Goal: Information Seeking & Learning: Find specific fact

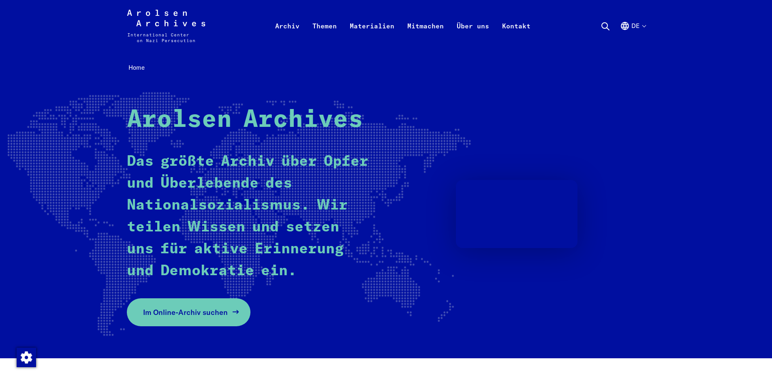
click at [184, 316] on span "Im Online-Archiv suchen" at bounding box center [185, 312] width 85 height 11
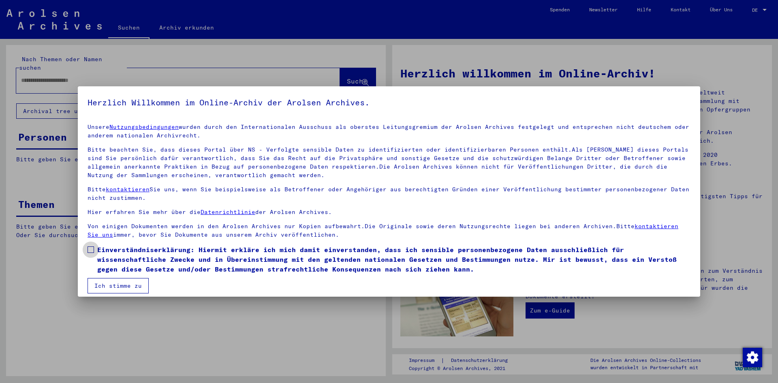
drag, startPoint x: 91, startPoint y: 247, endPoint x: 95, endPoint y: 259, distance: 12.3
click at [91, 247] on span at bounding box center [91, 250] width 6 height 6
click at [112, 288] on button "Ich stimme zu" at bounding box center [118, 285] width 61 height 15
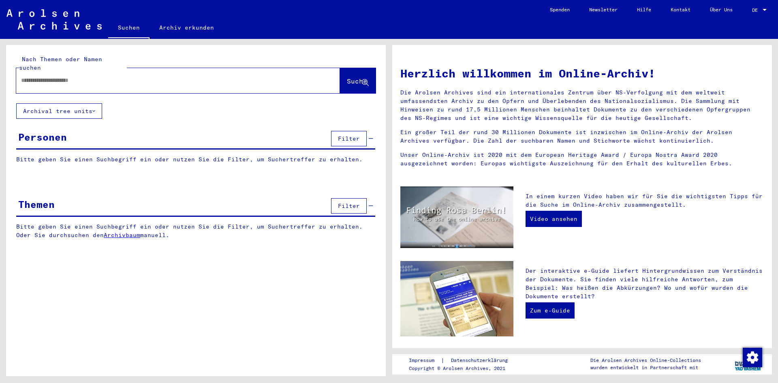
click at [61, 76] on input "text" at bounding box center [168, 80] width 295 height 9
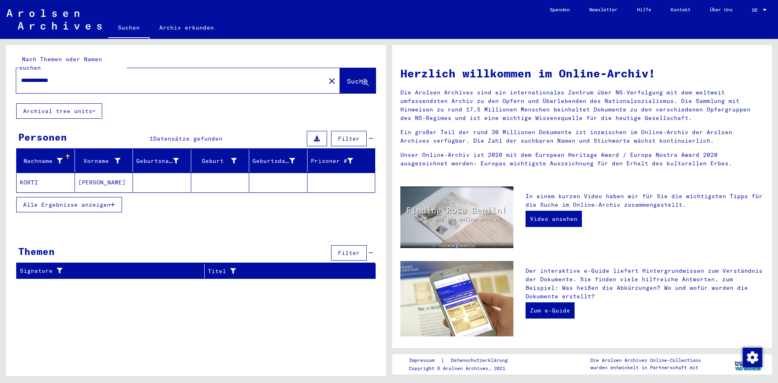
click at [33, 174] on mat-cell "KORTI" at bounding box center [46, 182] width 58 height 19
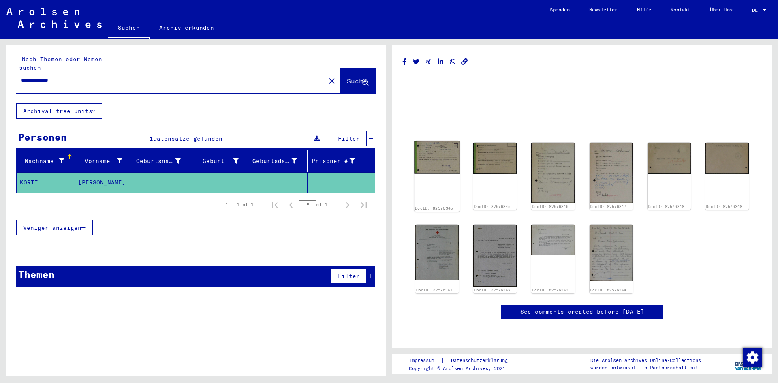
click at [439, 157] on img at bounding box center [437, 157] width 46 height 33
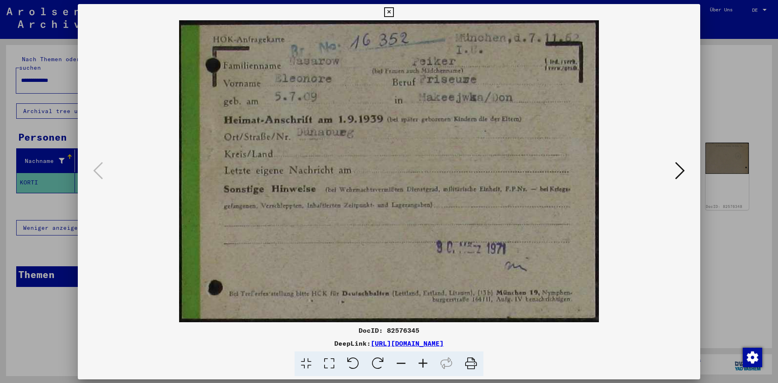
click at [439, 157] on img at bounding box center [389, 171] width 568 height 302
click at [678, 176] on icon at bounding box center [680, 170] width 10 height 19
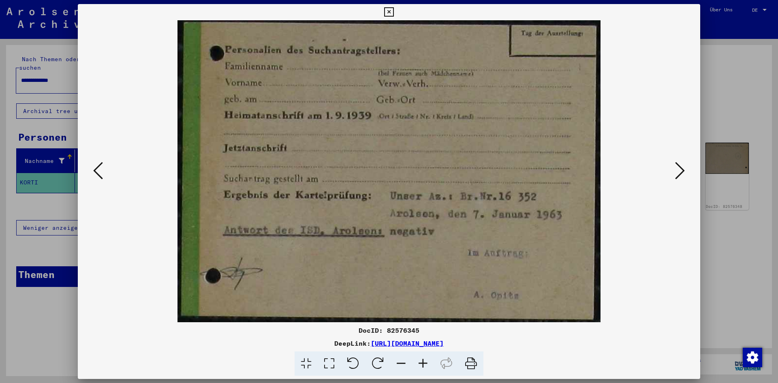
click at [678, 176] on icon at bounding box center [680, 170] width 10 height 19
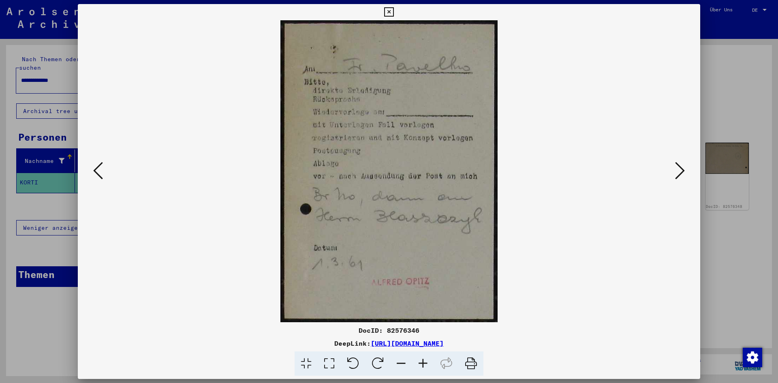
click at [678, 176] on icon at bounding box center [680, 170] width 10 height 19
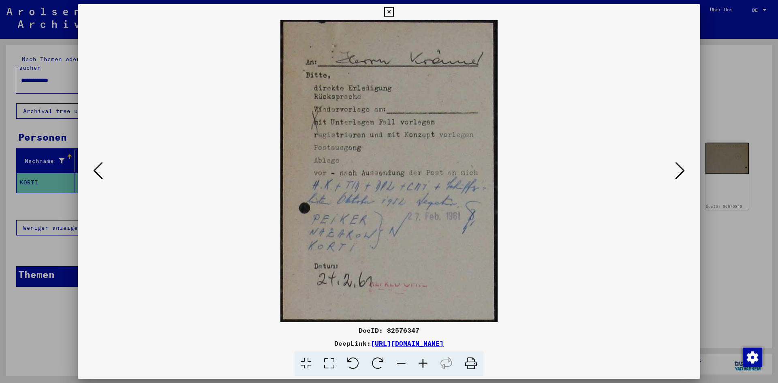
click at [678, 176] on icon at bounding box center [680, 170] width 10 height 19
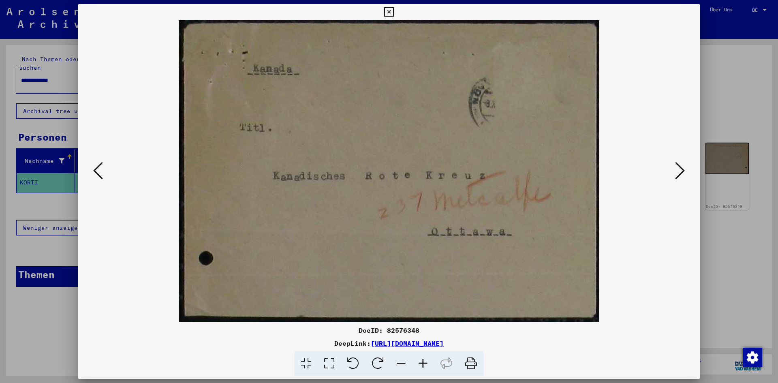
click at [678, 176] on icon at bounding box center [680, 170] width 10 height 19
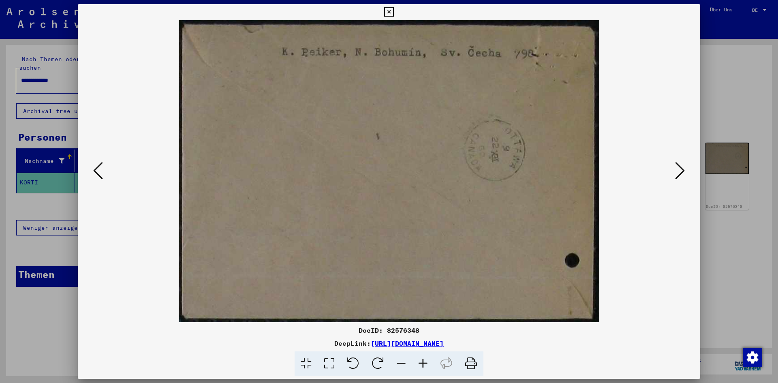
click at [678, 176] on icon at bounding box center [680, 170] width 10 height 19
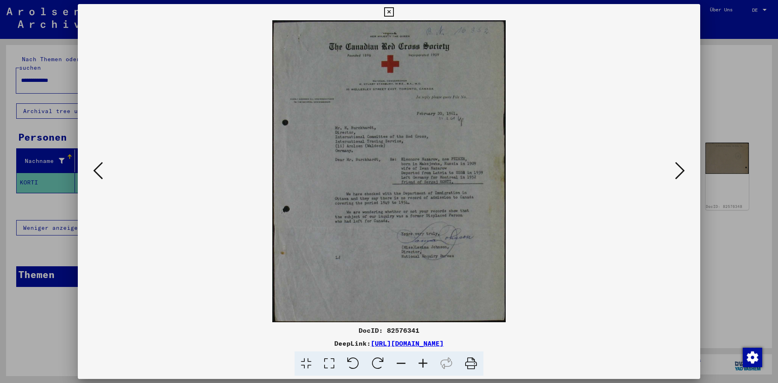
click at [678, 176] on icon at bounding box center [680, 170] width 10 height 19
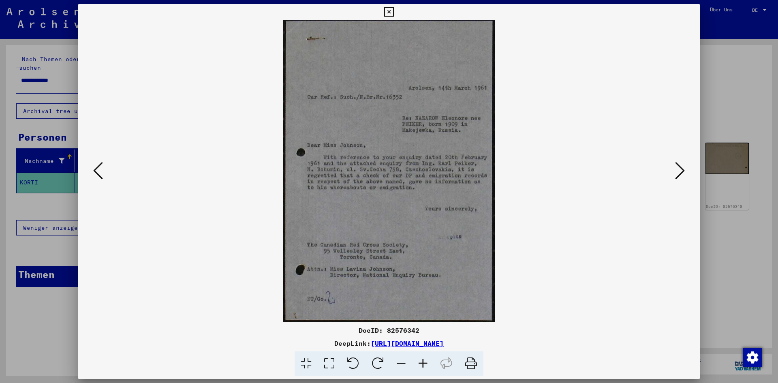
click at [678, 176] on icon at bounding box center [680, 170] width 10 height 19
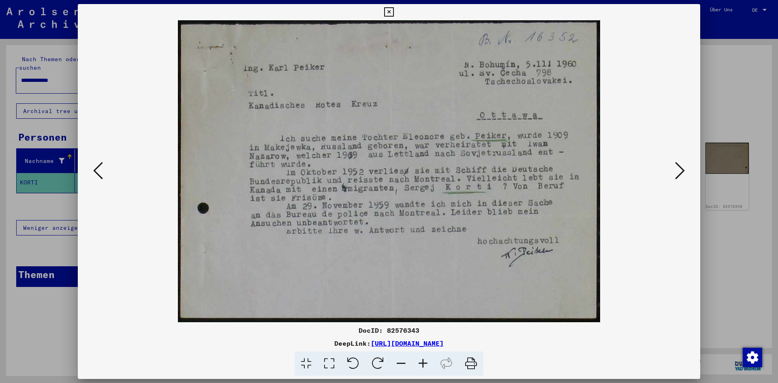
click at [678, 176] on icon at bounding box center [680, 170] width 10 height 19
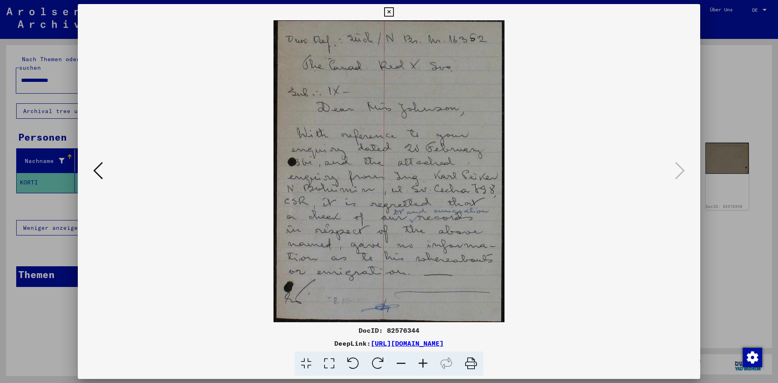
click at [20, 194] on div at bounding box center [389, 191] width 778 height 383
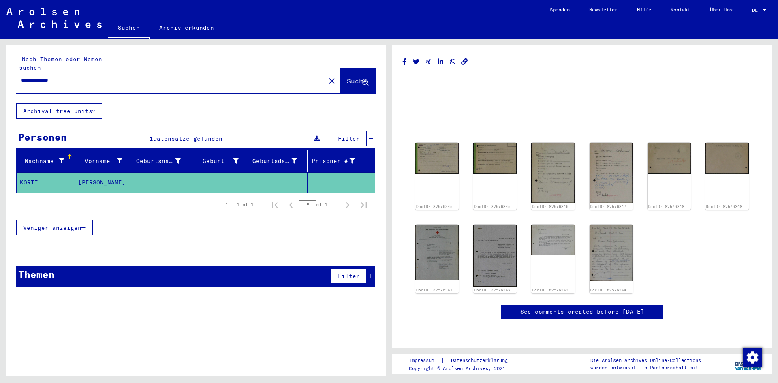
click at [76, 71] on div "**********" at bounding box center [168, 80] width 304 height 18
click at [79, 76] on input "**********" at bounding box center [171, 80] width 300 height 9
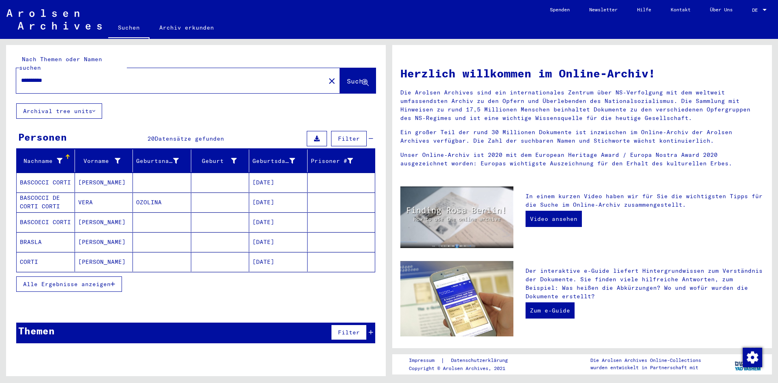
click at [28, 254] on mat-cell "CORTI" at bounding box center [46, 261] width 58 height 19
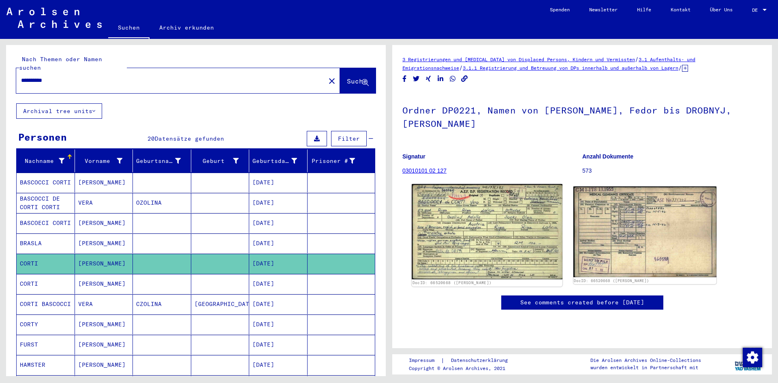
click at [481, 197] on img at bounding box center [487, 231] width 150 height 95
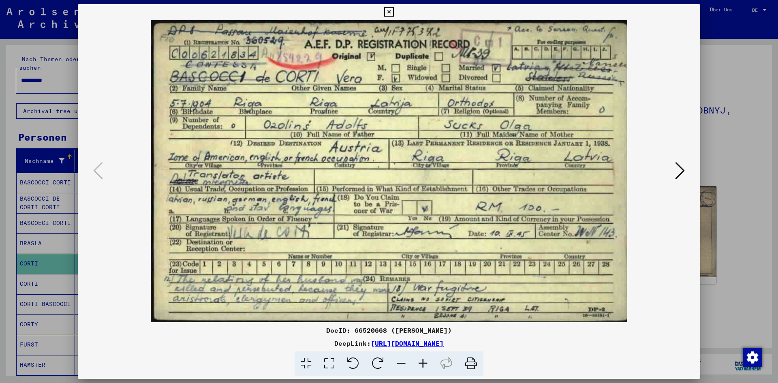
click at [680, 170] on icon at bounding box center [680, 170] width 10 height 19
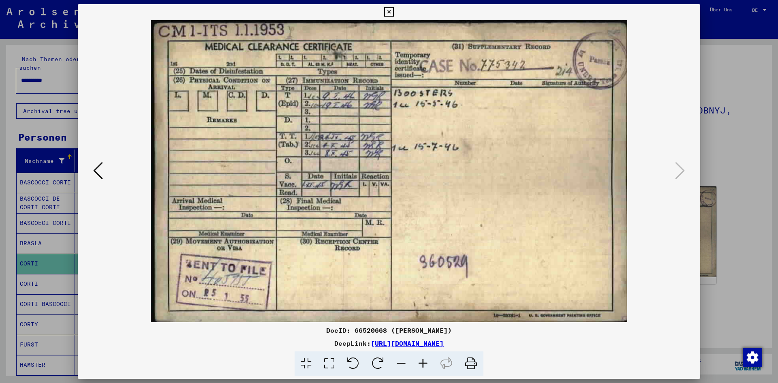
click at [97, 174] on icon at bounding box center [98, 170] width 10 height 19
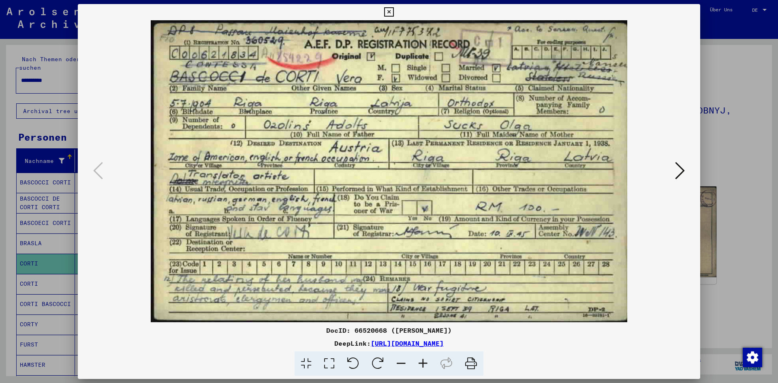
click at [8, 229] on div at bounding box center [389, 191] width 778 height 383
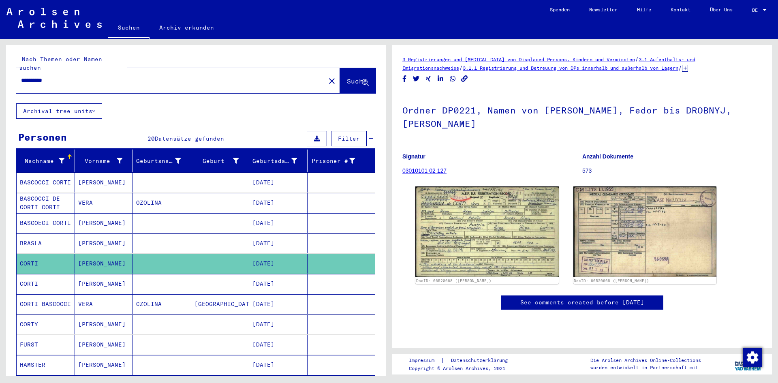
click at [38, 197] on mat-cell "BASCOCCI DE CORTI CORTI" at bounding box center [46, 203] width 58 height 20
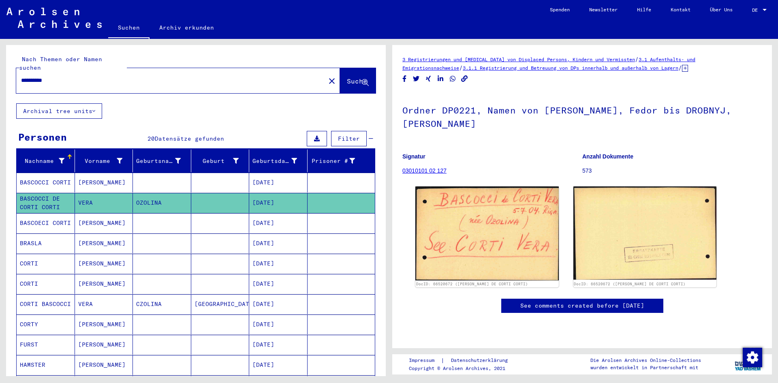
click at [40, 174] on mat-cell "BASCOCCI CORTI" at bounding box center [46, 183] width 58 height 20
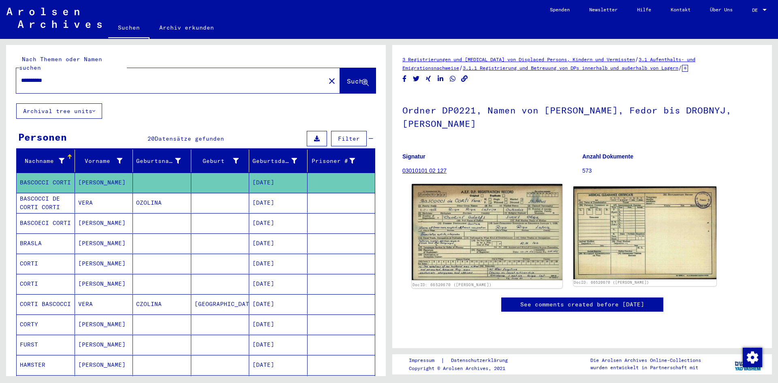
click at [453, 205] on img at bounding box center [487, 232] width 150 height 96
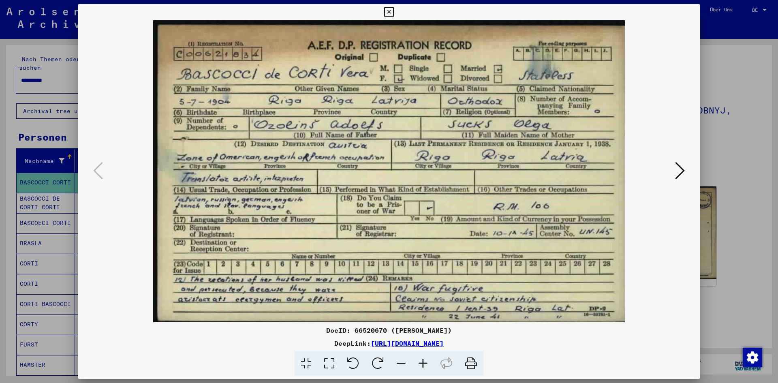
click at [39, 245] on div at bounding box center [389, 191] width 778 height 383
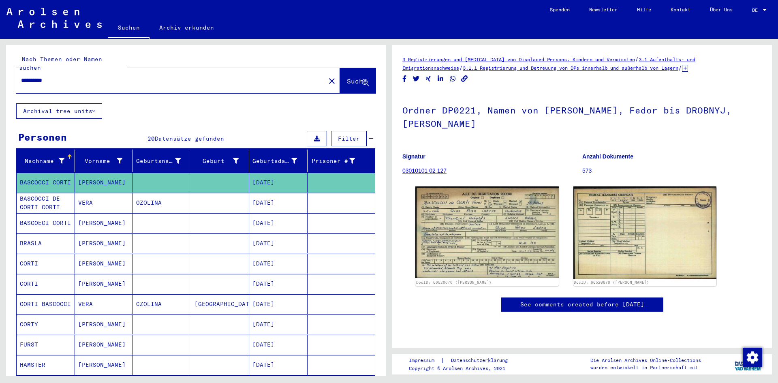
click at [38, 216] on mat-cell "BASCOECI CORTI" at bounding box center [46, 223] width 58 height 20
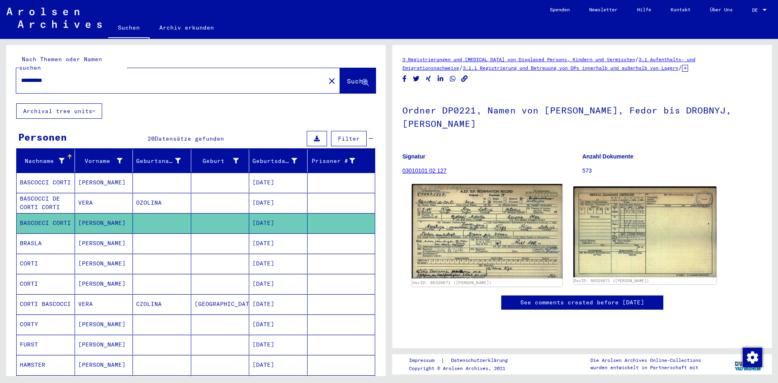
click at [485, 195] on img at bounding box center [487, 231] width 150 height 94
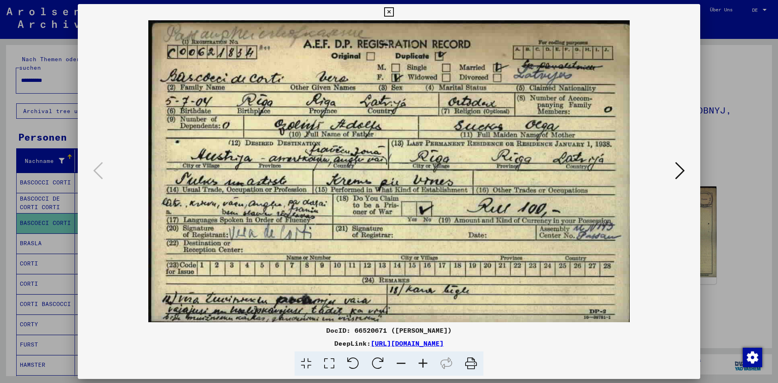
click at [31, 190] on div at bounding box center [389, 191] width 778 height 383
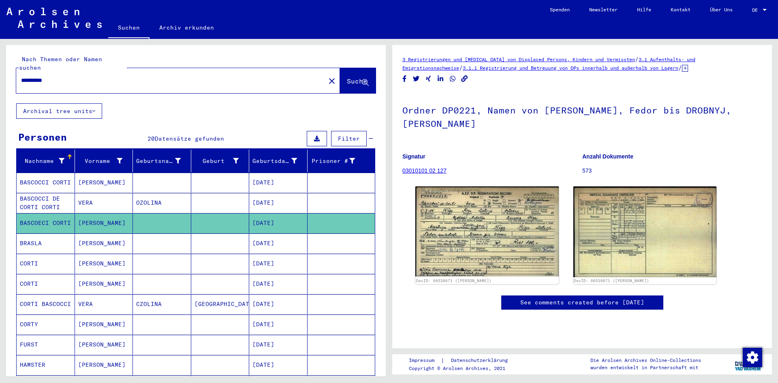
click at [49, 296] on mat-cell "CORTI BASCOCCI" at bounding box center [46, 304] width 58 height 20
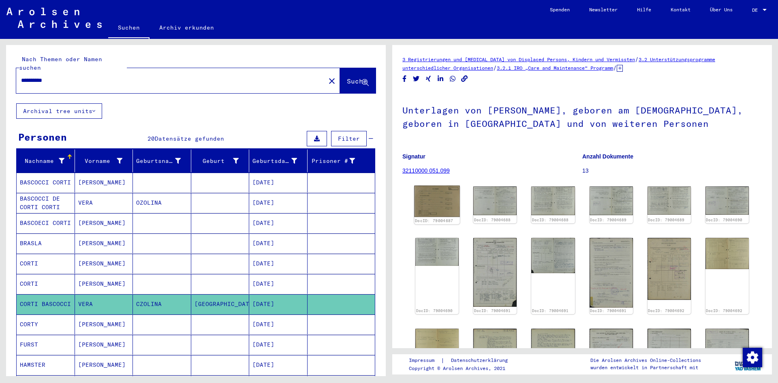
click at [437, 194] on img at bounding box center [437, 202] width 46 height 32
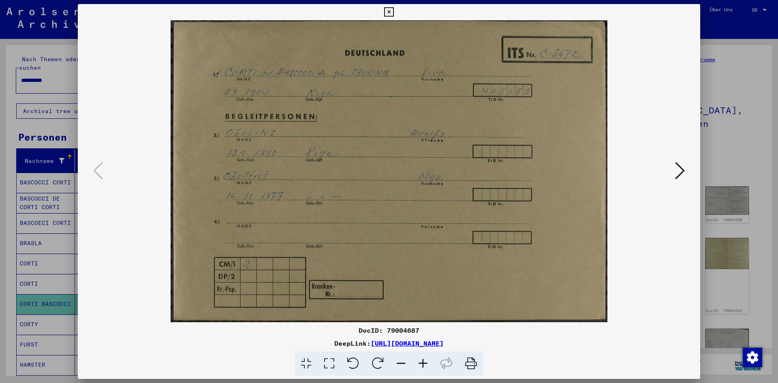
click at [680, 171] on icon at bounding box center [680, 170] width 10 height 19
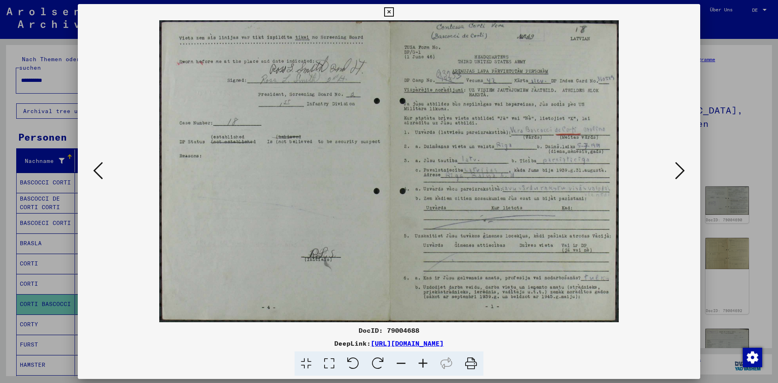
click at [680, 171] on icon at bounding box center [680, 170] width 10 height 19
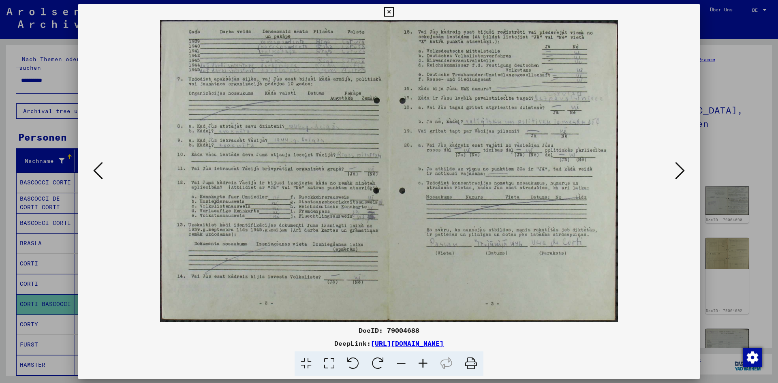
click at [680, 176] on icon at bounding box center [680, 170] width 10 height 19
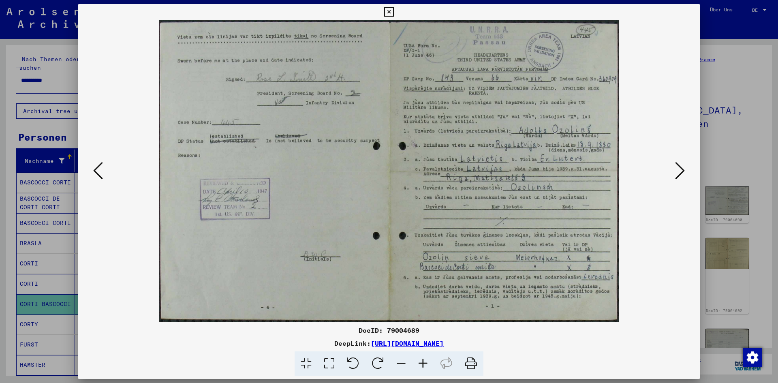
click at [680, 176] on icon at bounding box center [680, 170] width 10 height 19
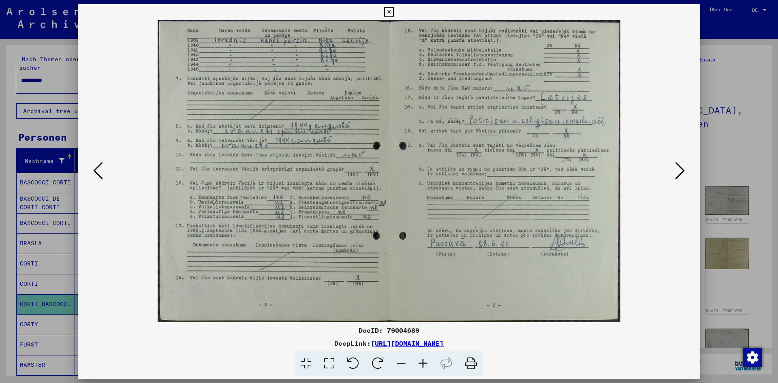
click at [680, 176] on icon at bounding box center [680, 170] width 10 height 19
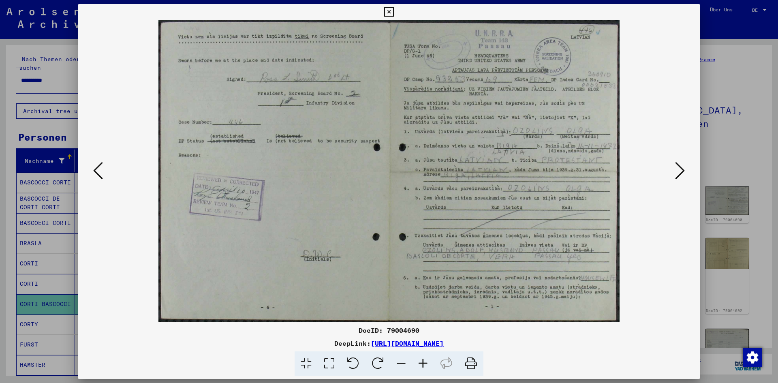
click at [680, 176] on icon at bounding box center [680, 170] width 10 height 19
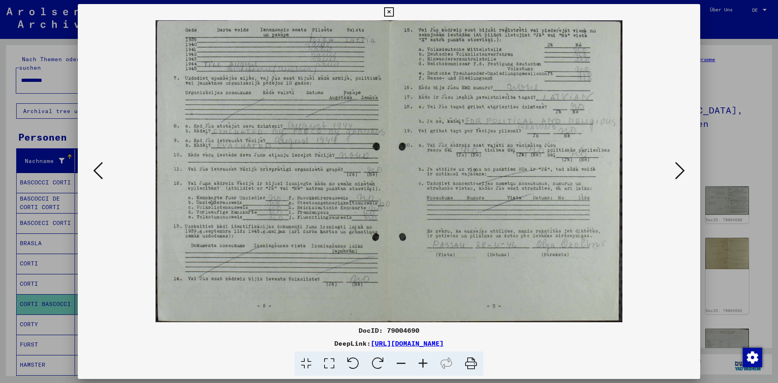
click at [680, 176] on icon at bounding box center [680, 170] width 10 height 19
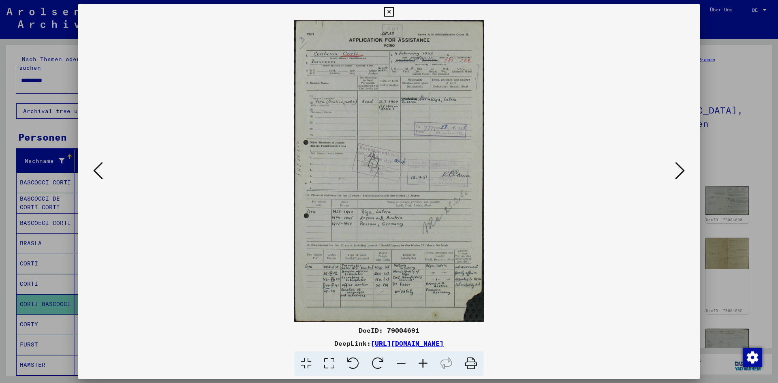
click at [423, 366] on icon at bounding box center [423, 364] width 22 height 25
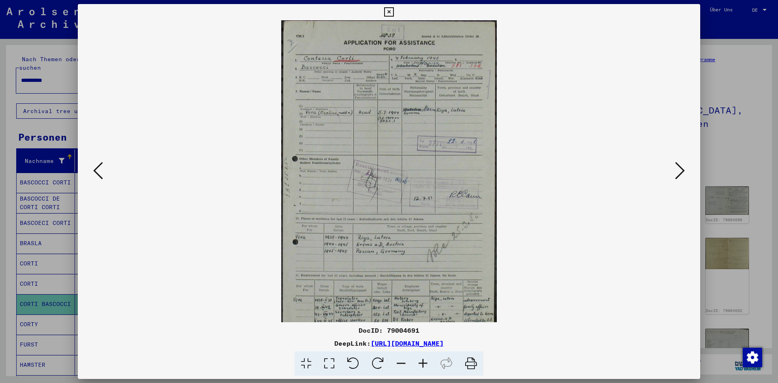
click at [423, 366] on icon at bounding box center [423, 364] width 22 height 25
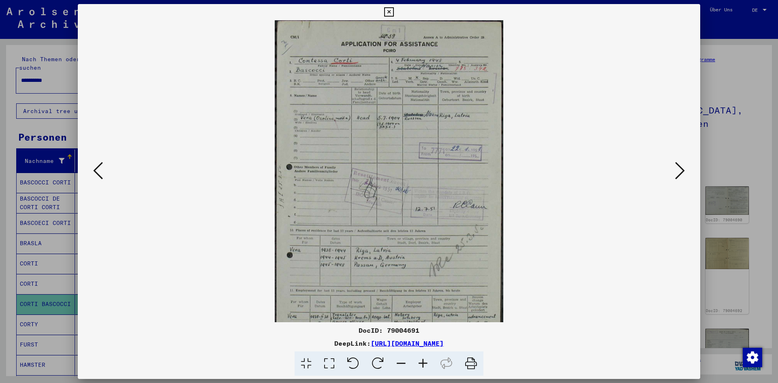
click at [423, 366] on icon at bounding box center [423, 364] width 22 height 25
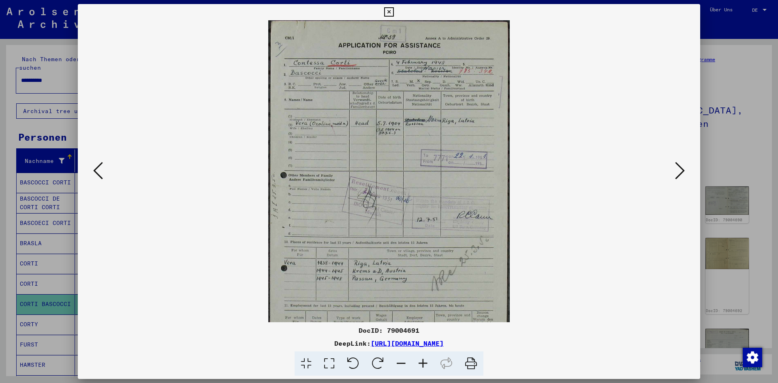
click at [423, 366] on icon at bounding box center [423, 364] width 22 height 25
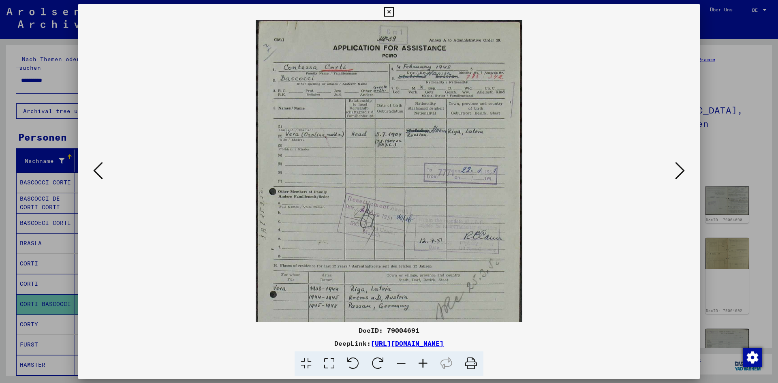
click at [423, 366] on icon at bounding box center [423, 364] width 22 height 25
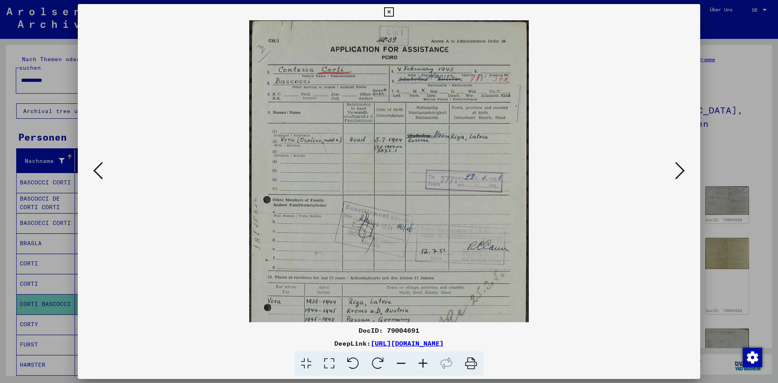
click at [422, 362] on icon at bounding box center [423, 364] width 22 height 25
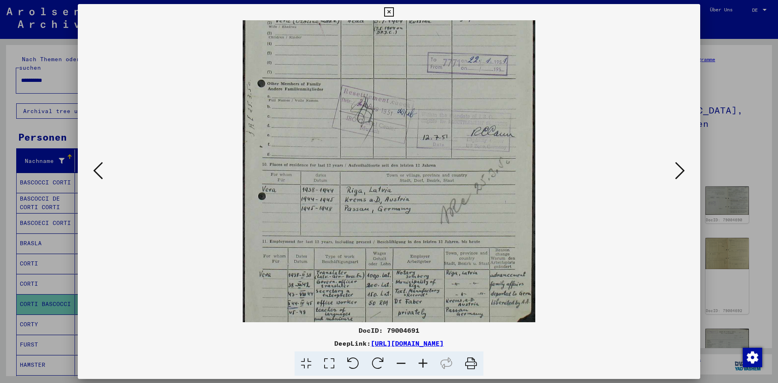
scroll to position [162, 0]
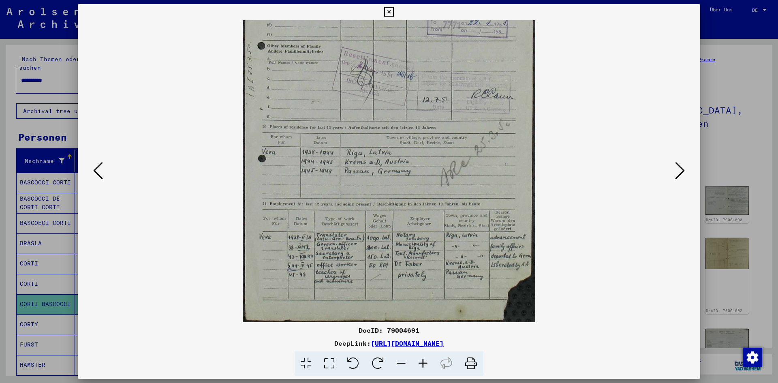
drag, startPoint x: 425, startPoint y: 259, endPoint x: 393, endPoint y: 87, distance: 174.5
click at [393, 87] on img at bounding box center [389, 90] width 292 height 464
click at [681, 169] on icon at bounding box center [680, 170] width 10 height 19
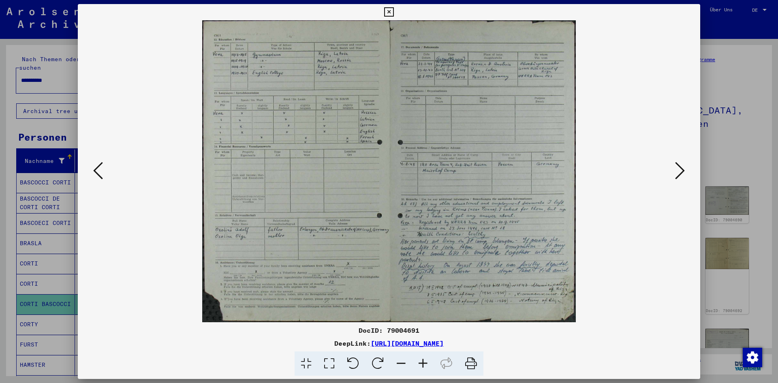
click at [422, 362] on icon at bounding box center [423, 364] width 22 height 25
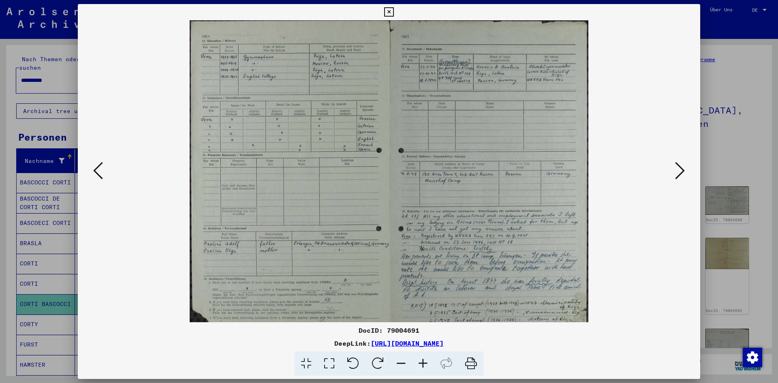
click at [422, 362] on icon at bounding box center [423, 364] width 22 height 25
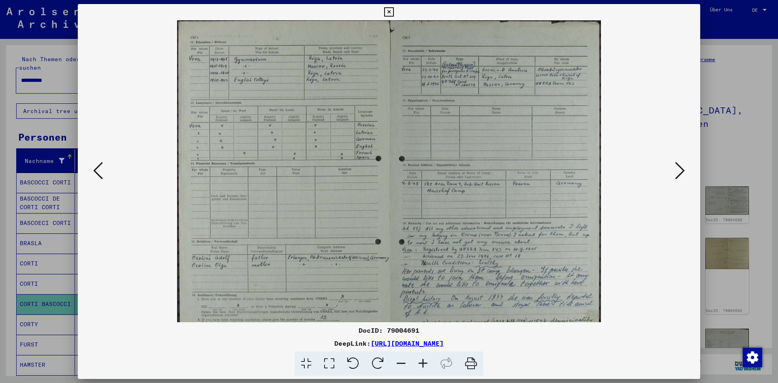
click at [422, 362] on icon at bounding box center [423, 364] width 22 height 25
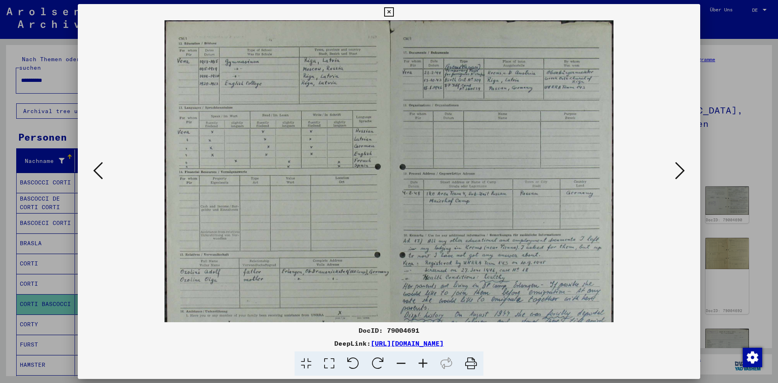
click at [423, 365] on icon at bounding box center [423, 364] width 22 height 25
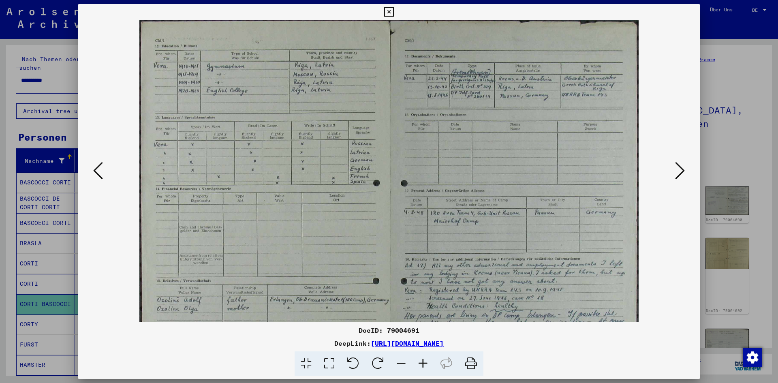
click at [423, 365] on icon at bounding box center [423, 364] width 22 height 25
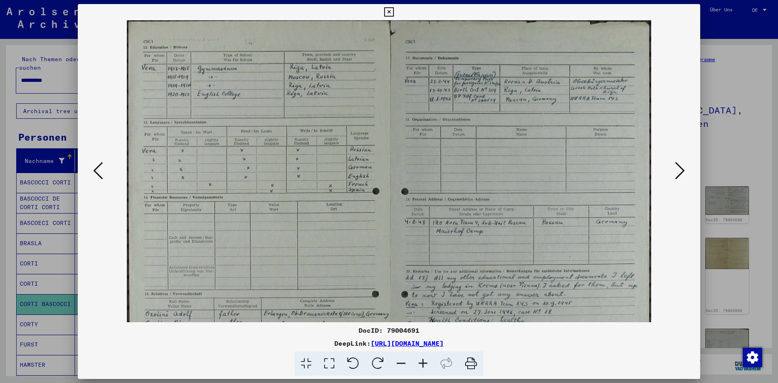
click at [423, 365] on icon at bounding box center [423, 364] width 22 height 25
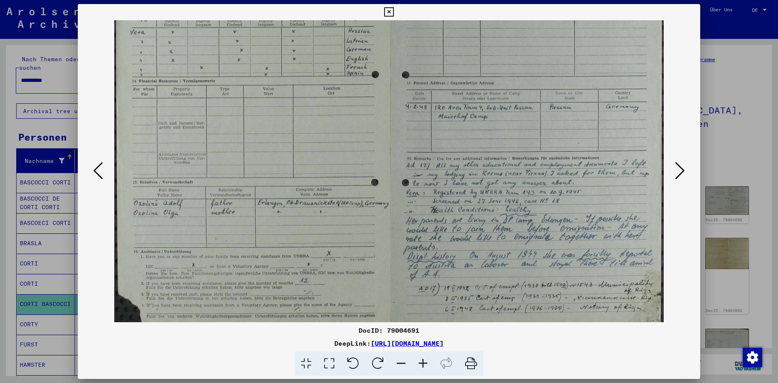
scroll to position [126, 0]
drag, startPoint x: 553, startPoint y: 199, endPoint x: 532, endPoint y: 73, distance: 127.7
click at [532, 73] on img at bounding box center [389, 116] width 550 height 444
click at [682, 169] on icon at bounding box center [680, 170] width 10 height 19
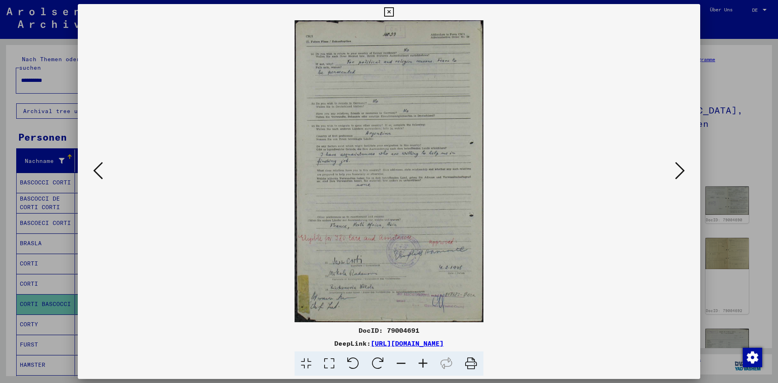
scroll to position [0, 0]
click at [682, 169] on icon at bounding box center [680, 170] width 10 height 19
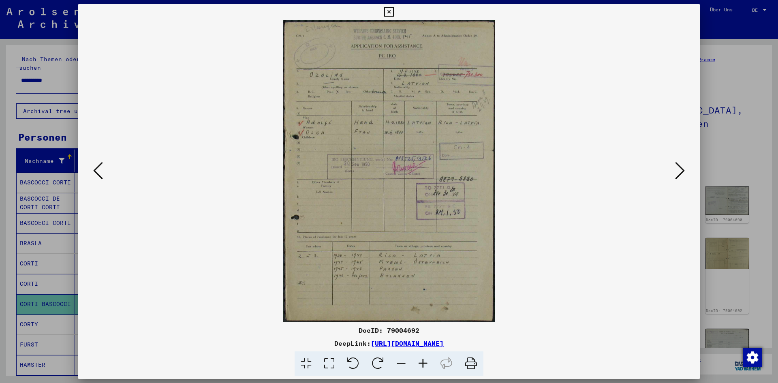
click at [682, 169] on icon at bounding box center [680, 170] width 10 height 19
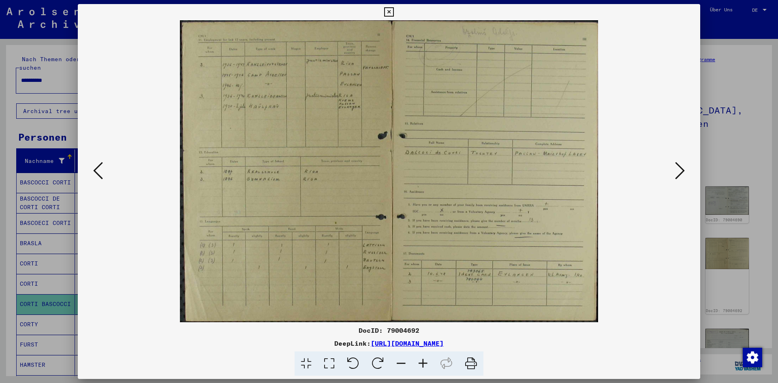
click at [682, 169] on icon at bounding box center [680, 170] width 10 height 19
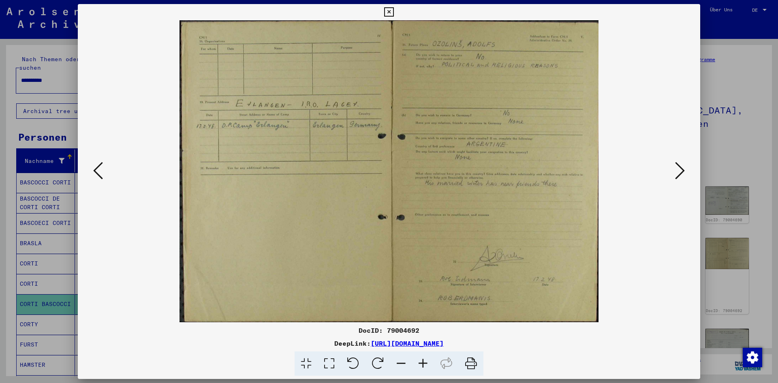
click at [682, 169] on icon at bounding box center [680, 170] width 10 height 19
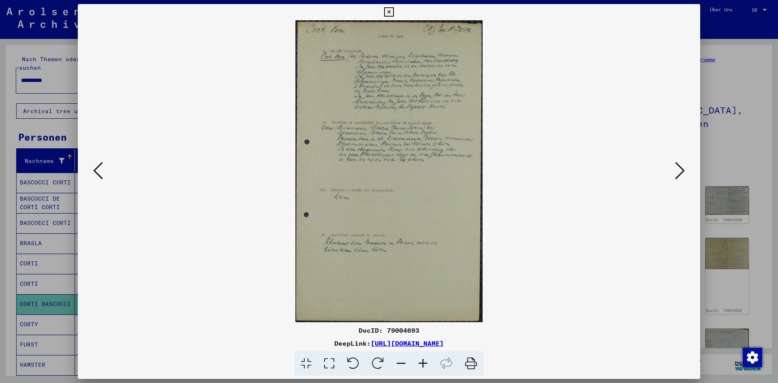
click at [424, 364] on icon at bounding box center [423, 364] width 22 height 25
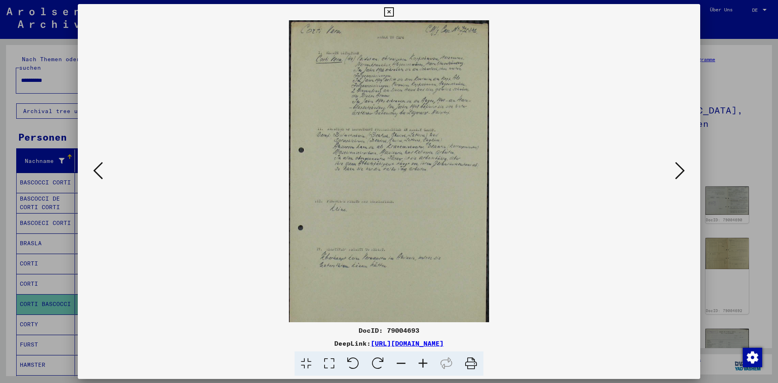
click at [424, 364] on icon at bounding box center [423, 364] width 22 height 25
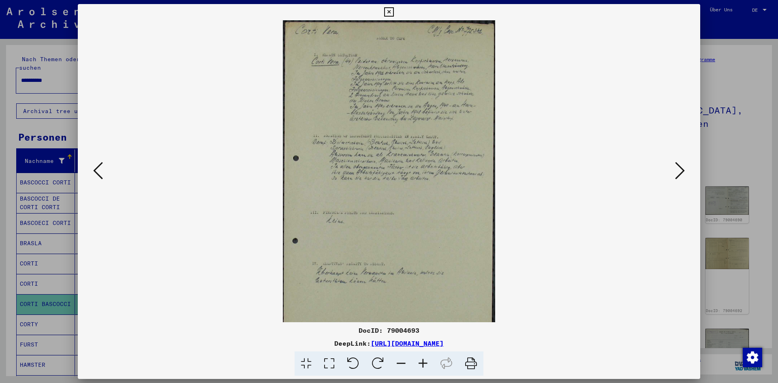
click at [424, 364] on icon at bounding box center [423, 364] width 22 height 25
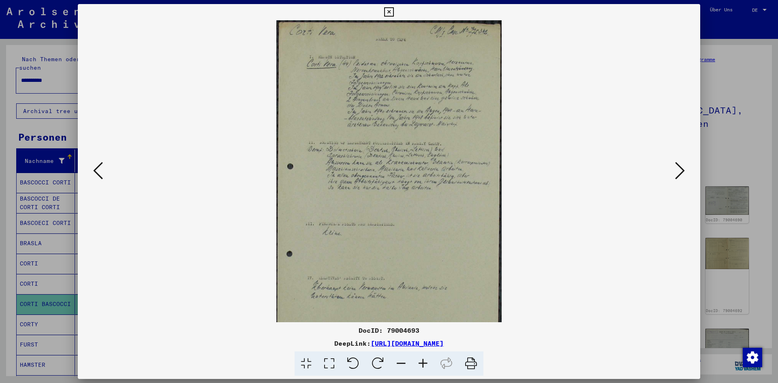
click at [424, 364] on icon at bounding box center [423, 364] width 22 height 25
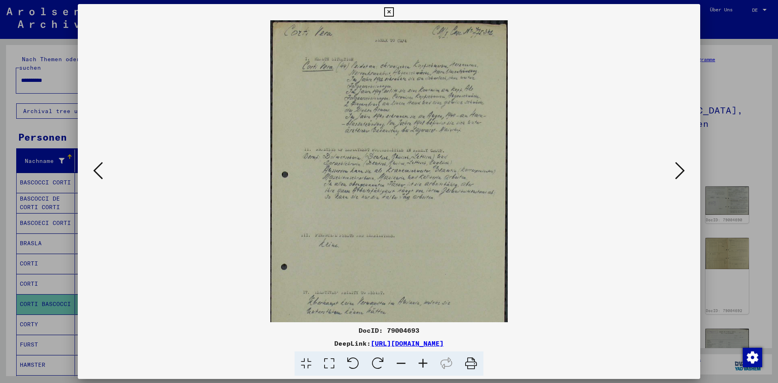
click at [424, 364] on icon at bounding box center [423, 364] width 22 height 25
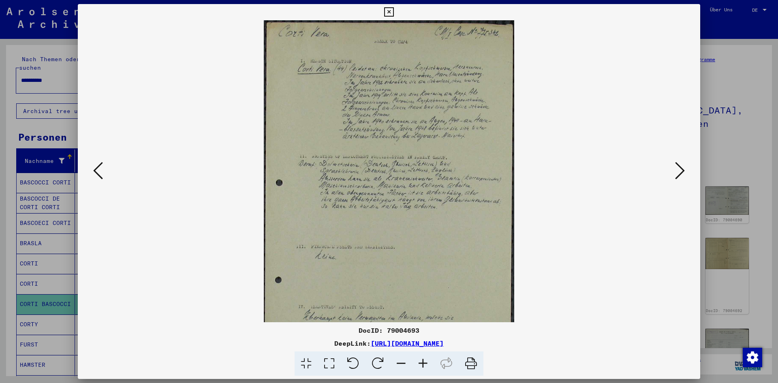
click at [424, 364] on icon at bounding box center [423, 364] width 22 height 25
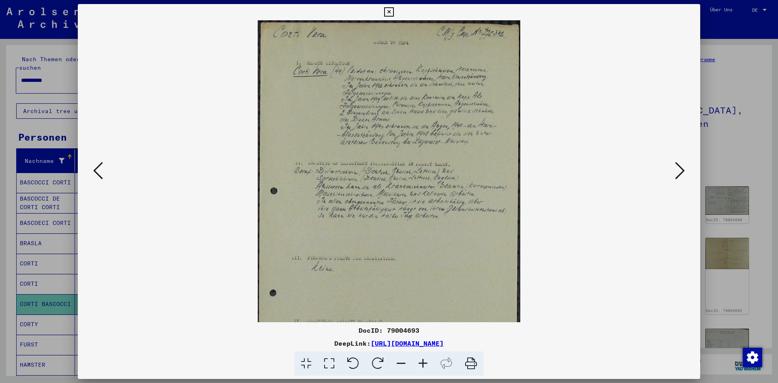
click at [424, 364] on icon at bounding box center [423, 364] width 22 height 25
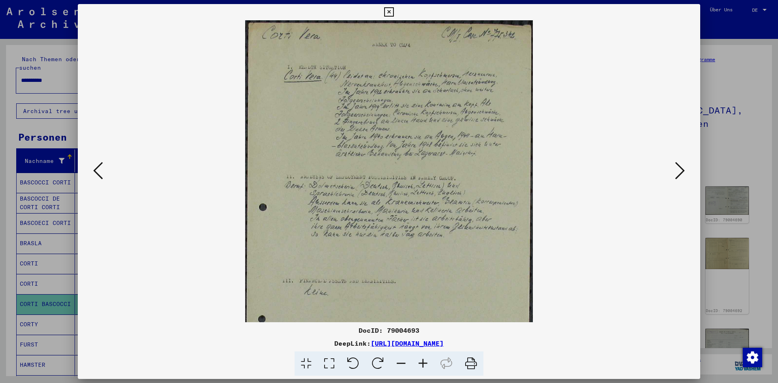
click at [424, 364] on icon at bounding box center [423, 364] width 22 height 25
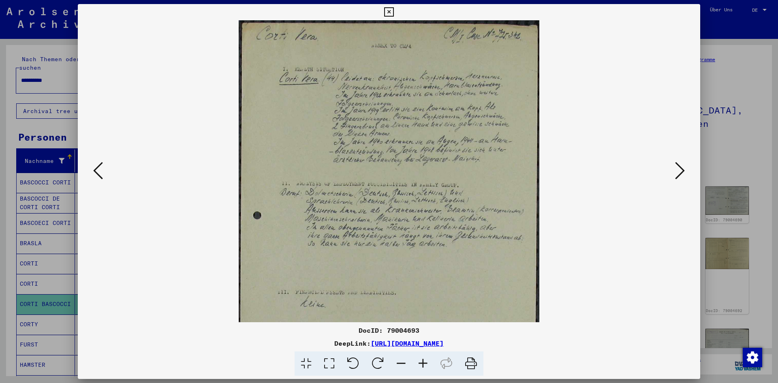
click at [424, 364] on icon at bounding box center [423, 364] width 22 height 25
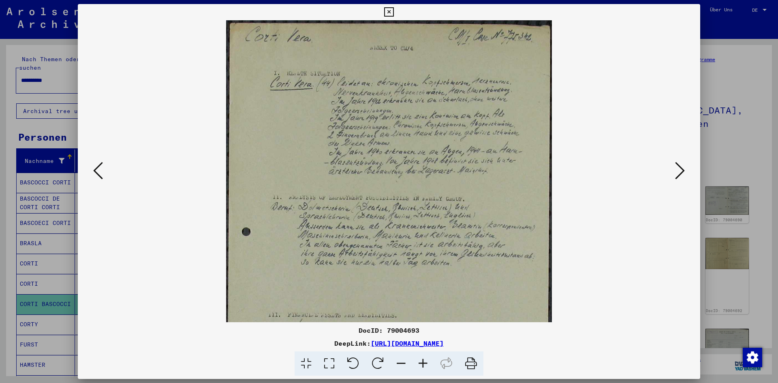
click at [424, 364] on icon at bounding box center [423, 364] width 22 height 25
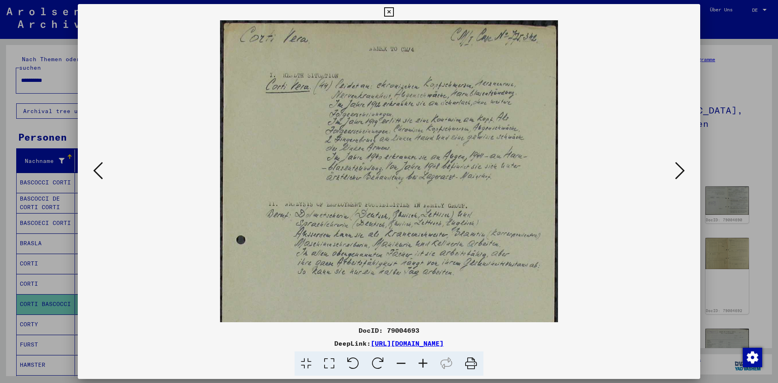
click at [686, 169] on button at bounding box center [680, 171] width 15 height 23
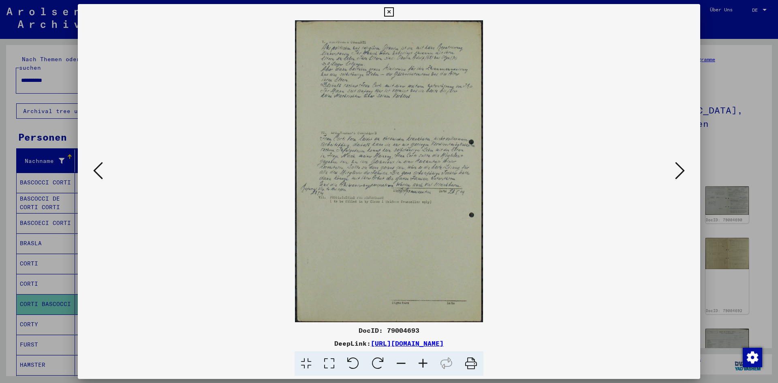
click at [679, 171] on icon at bounding box center [680, 170] width 10 height 19
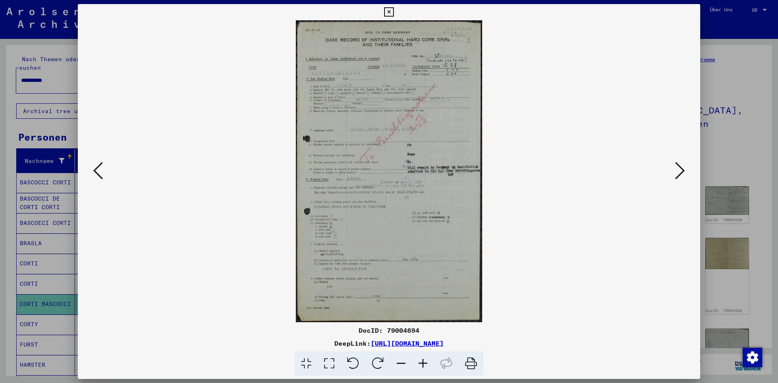
click at [679, 172] on icon at bounding box center [680, 170] width 10 height 19
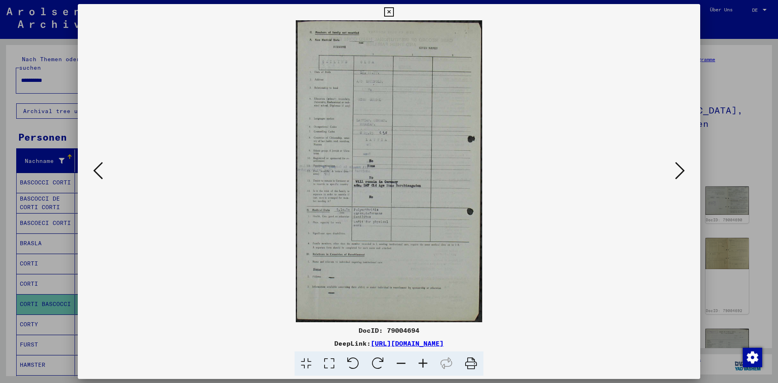
click at [679, 173] on icon at bounding box center [680, 170] width 10 height 19
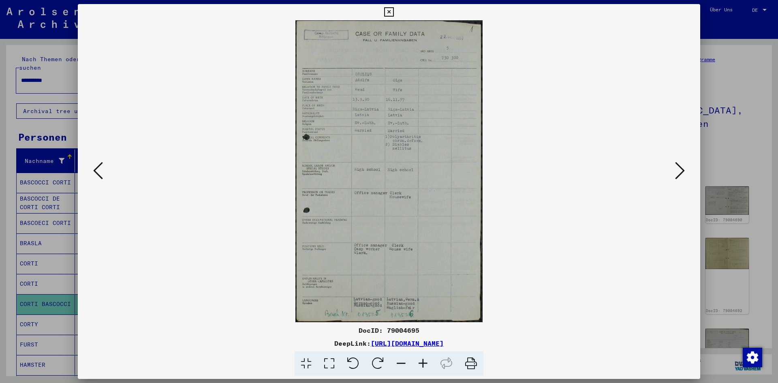
click at [679, 173] on icon at bounding box center [680, 170] width 10 height 19
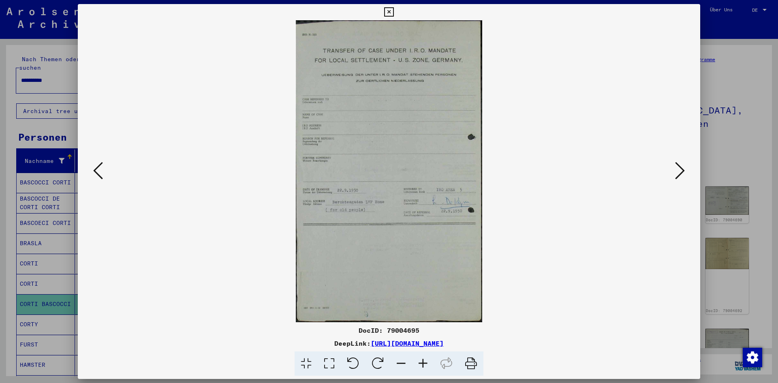
click at [679, 173] on icon at bounding box center [680, 170] width 10 height 19
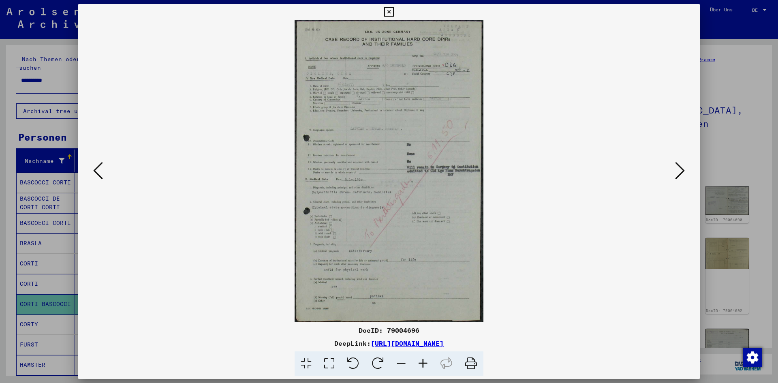
click at [679, 173] on icon at bounding box center [680, 170] width 10 height 19
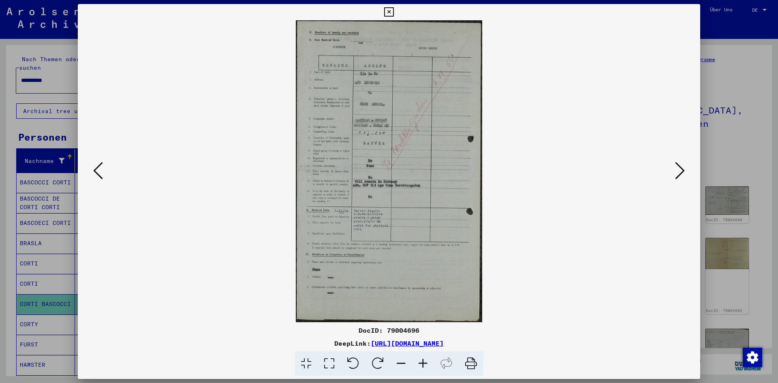
click at [679, 173] on icon at bounding box center [680, 170] width 10 height 19
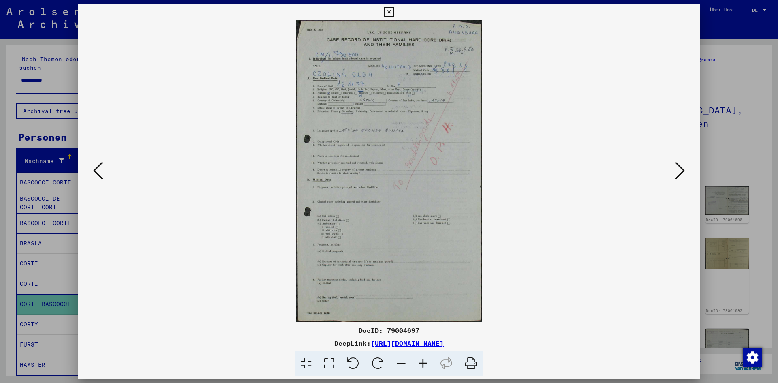
click at [679, 173] on icon at bounding box center [680, 170] width 10 height 19
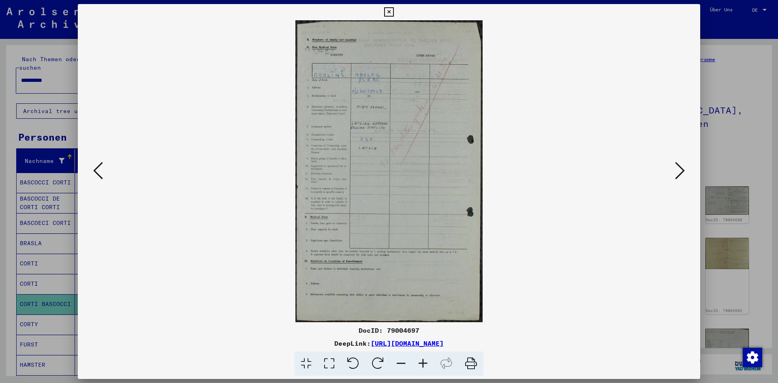
click at [679, 173] on icon at bounding box center [680, 170] width 10 height 19
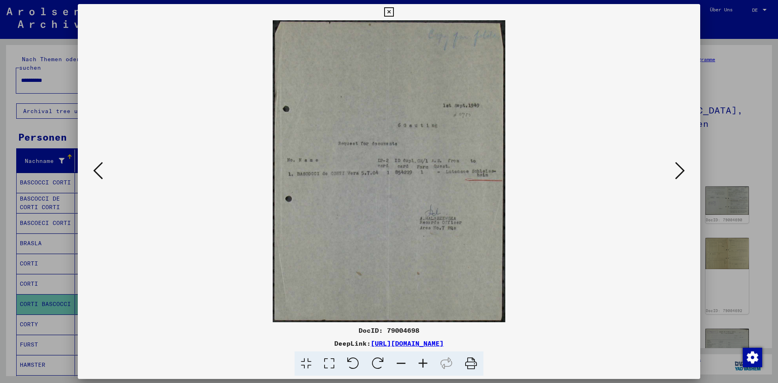
click at [679, 173] on icon at bounding box center [680, 170] width 10 height 19
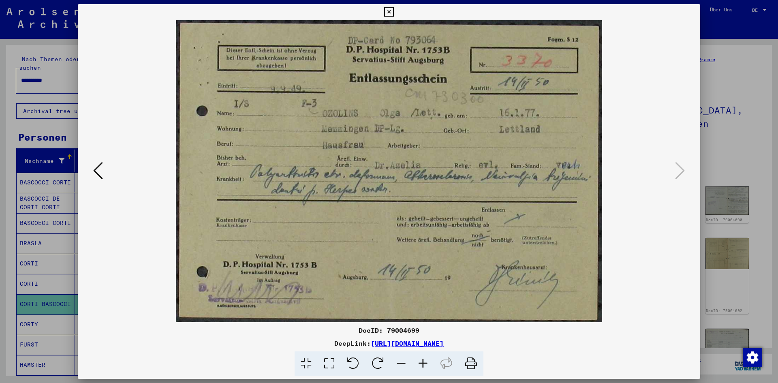
click at [0, 192] on div at bounding box center [389, 191] width 778 height 383
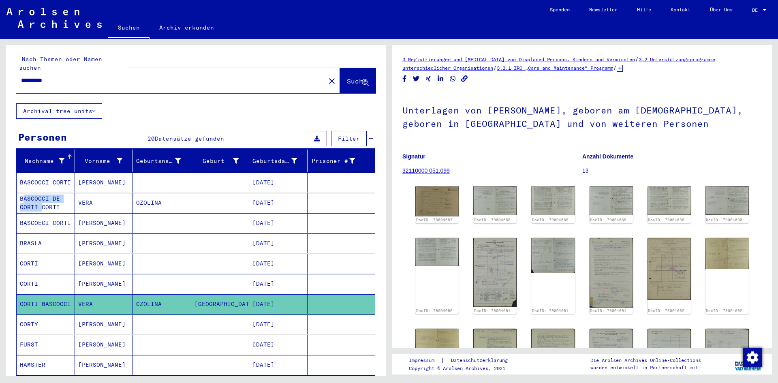
drag, startPoint x: 19, startPoint y: 190, endPoint x: 37, endPoint y: 200, distance: 20.4
click at [37, 200] on mat-cell "BASCOCCI DE CORTI CORTI" at bounding box center [46, 203] width 58 height 20
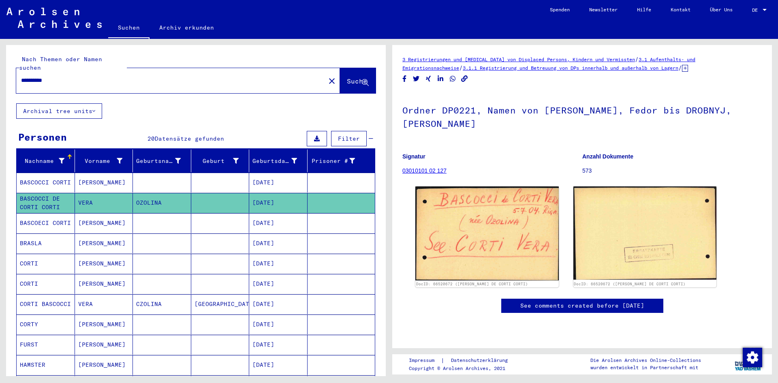
click at [83, 76] on input "**********" at bounding box center [171, 80] width 300 height 9
click at [26, 317] on mat-cell "CORTY" at bounding box center [46, 325] width 58 height 20
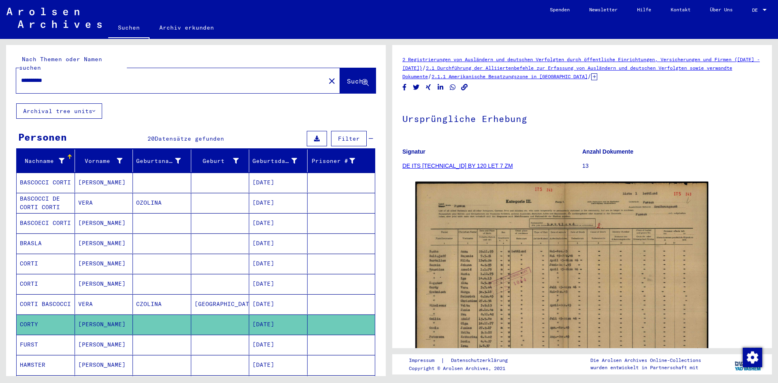
click at [76, 76] on input "**********" at bounding box center [171, 80] width 300 height 9
type input "**********"
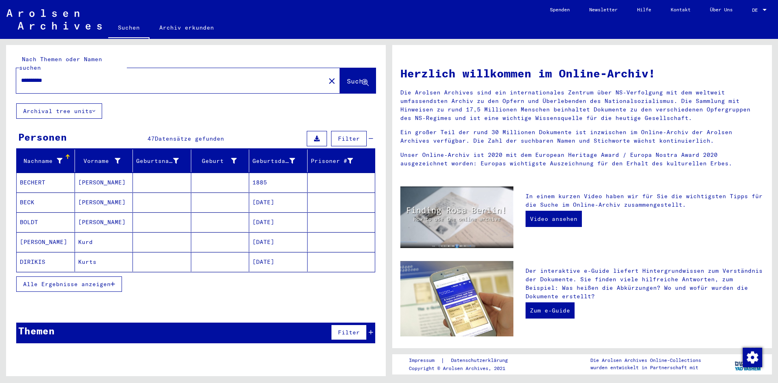
click at [77, 281] on span "Alle Ergebnisse anzeigen" at bounding box center [67, 284] width 88 height 7
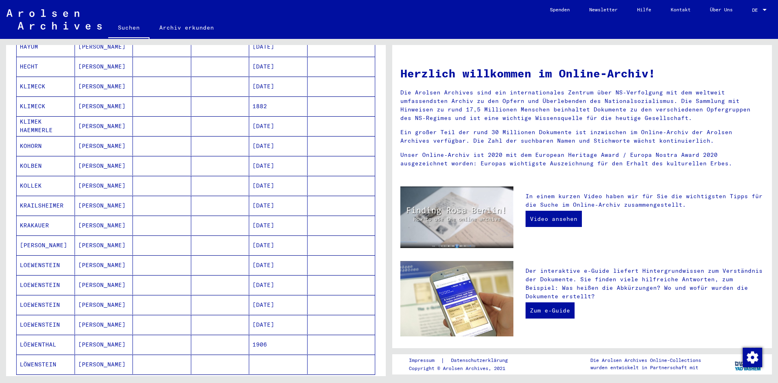
scroll to position [324, 0]
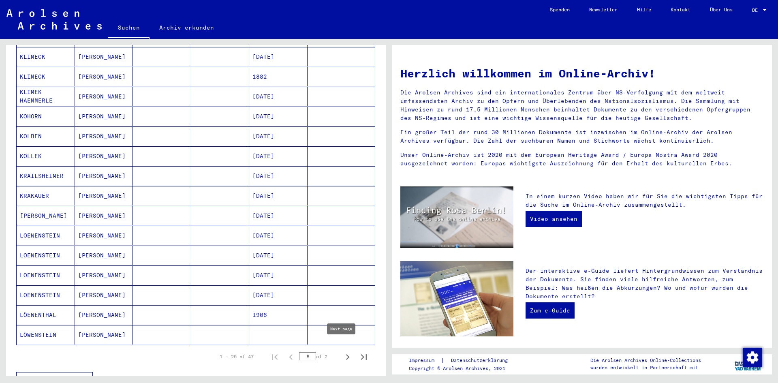
click at [343, 352] on icon "Next page" at bounding box center [347, 357] width 11 height 11
type input "*"
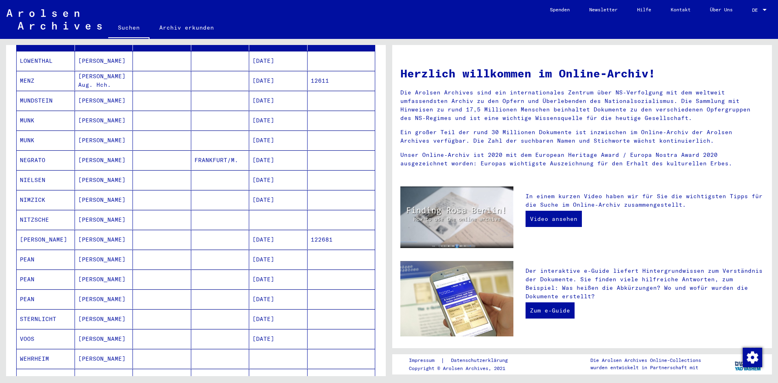
scroll to position [0, 0]
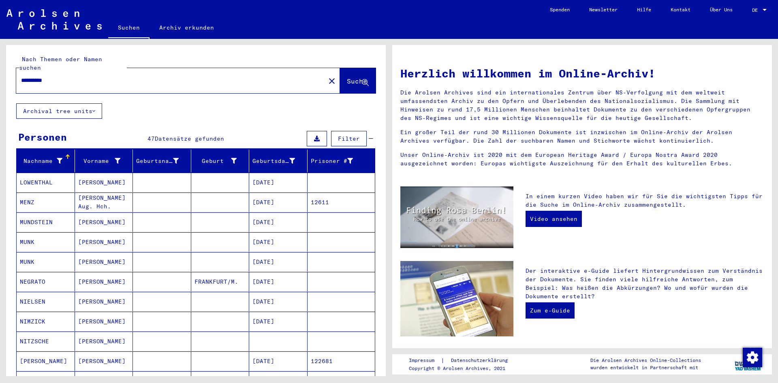
click at [75, 75] on div "**********" at bounding box center [166, 80] width 300 height 18
click at [22, 34] on mat-toolbar "Suchen Archiv erkunden Detailfragen/-infos zu den Dokumenten? Stelle hier einen…" at bounding box center [389, 19] width 778 height 39
click at [66, 76] on input "**********" at bounding box center [168, 80] width 295 height 9
type input "**********"
